Goal: Navigation & Orientation: Find specific page/section

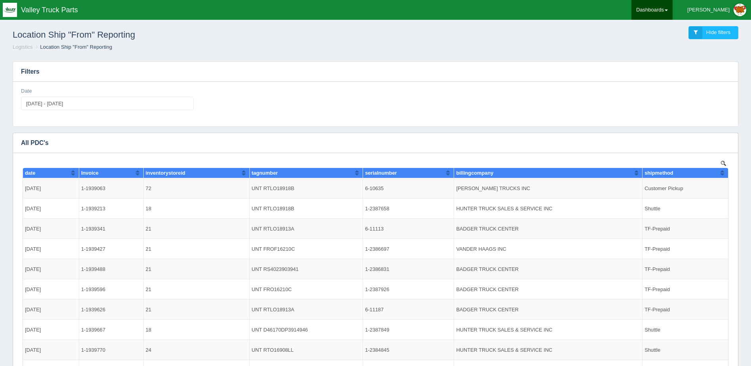
click at [664, 6] on link "Dashboards" at bounding box center [652, 10] width 41 height 20
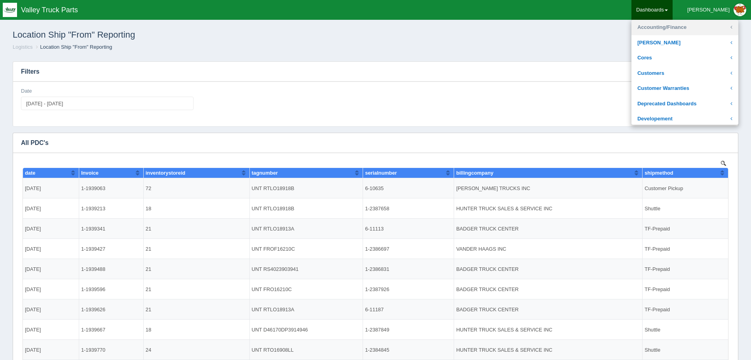
click at [693, 27] on link "Accounting/Finance" at bounding box center [685, 27] width 107 height 15
click at [691, 70] on link "Logistics" at bounding box center [685, 76] width 107 height 15
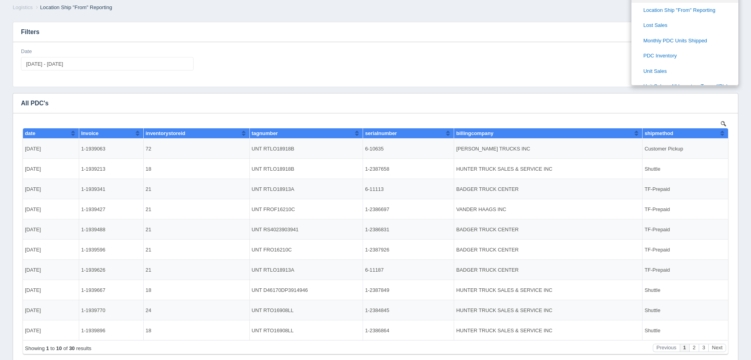
scroll to position [238, 0]
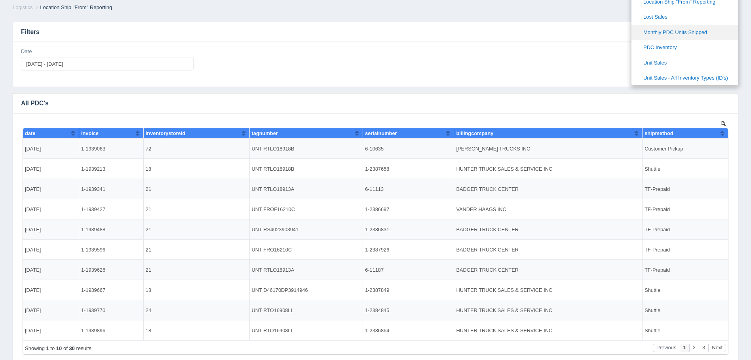
click at [705, 28] on link "Monthly PDC Units Shipped" at bounding box center [685, 32] width 107 height 15
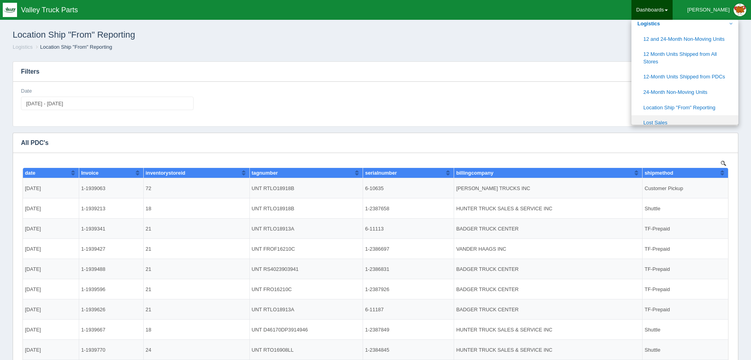
scroll to position [158, 0]
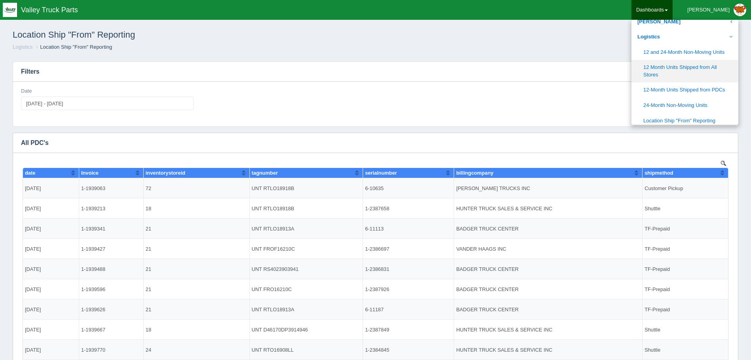
click at [719, 69] on link "12 Month Units Shipped from All Stores" at bounding box center [685, 71] width 107 height 23
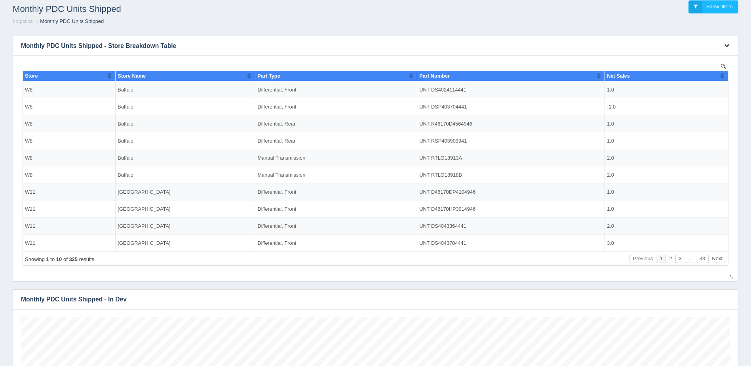
scroll to position [40, 0]
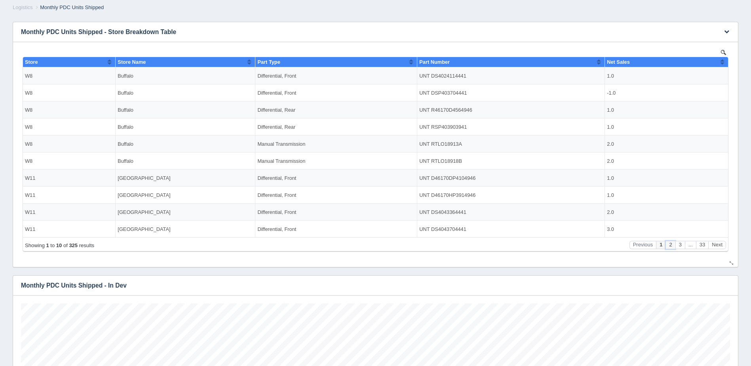
click at [672, 241] on button "2" at bounding box center [671, 244] width 10 height 8
click at [677, 244] on button "3" at bounding box center [681, 244] width 10 height 8
click at [686, 238] on div "Showing 21 to 30 of 325 results Previous 1 ... 2 3 4 ... 33 Next" at bounding box center [375, 244] width 705 height 14
click at [686, 242] on button "..." at bounding box center [690, 244] width 11 height 8
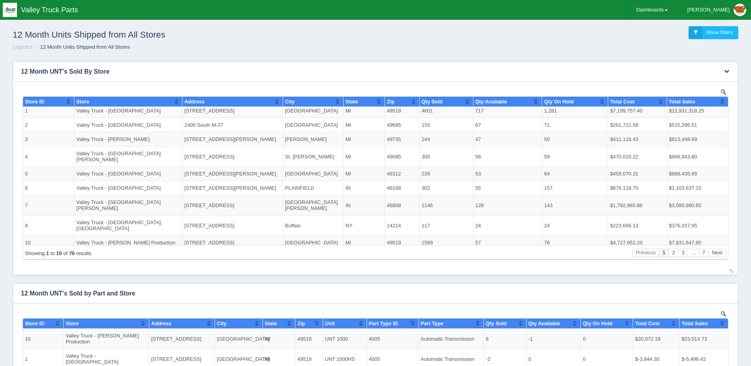
scroll to position [4, 0]
